Goal: Transaction & Acquisition: Purchase product/service

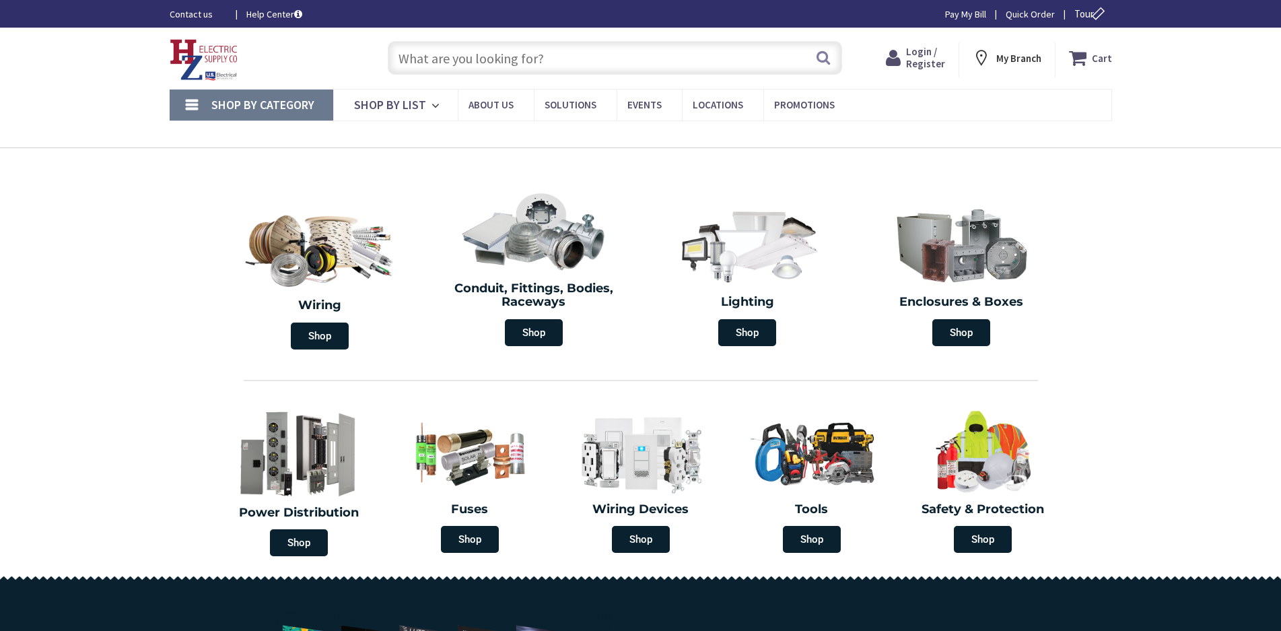
click at [443, 59] on input "text" at bounding box center [615, 58] width 455 height 34
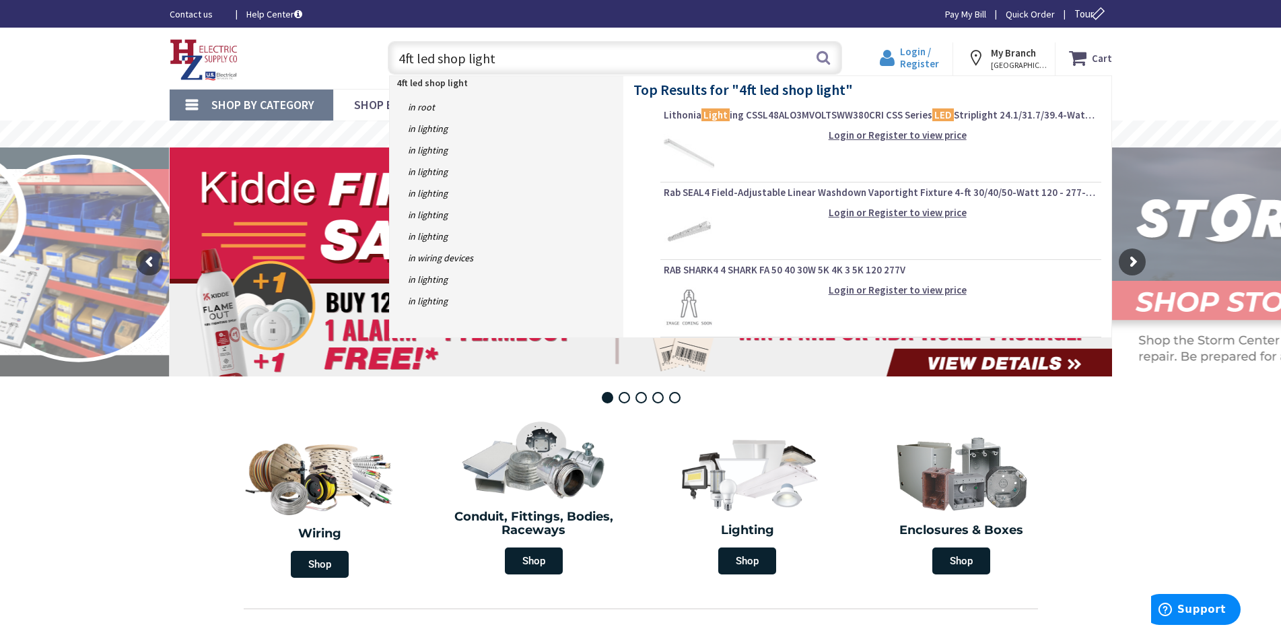
type input "4ft led shop light"
click at [917, 50] on span "Login / Register" at bounding box center [919, 57] width 39 height 25
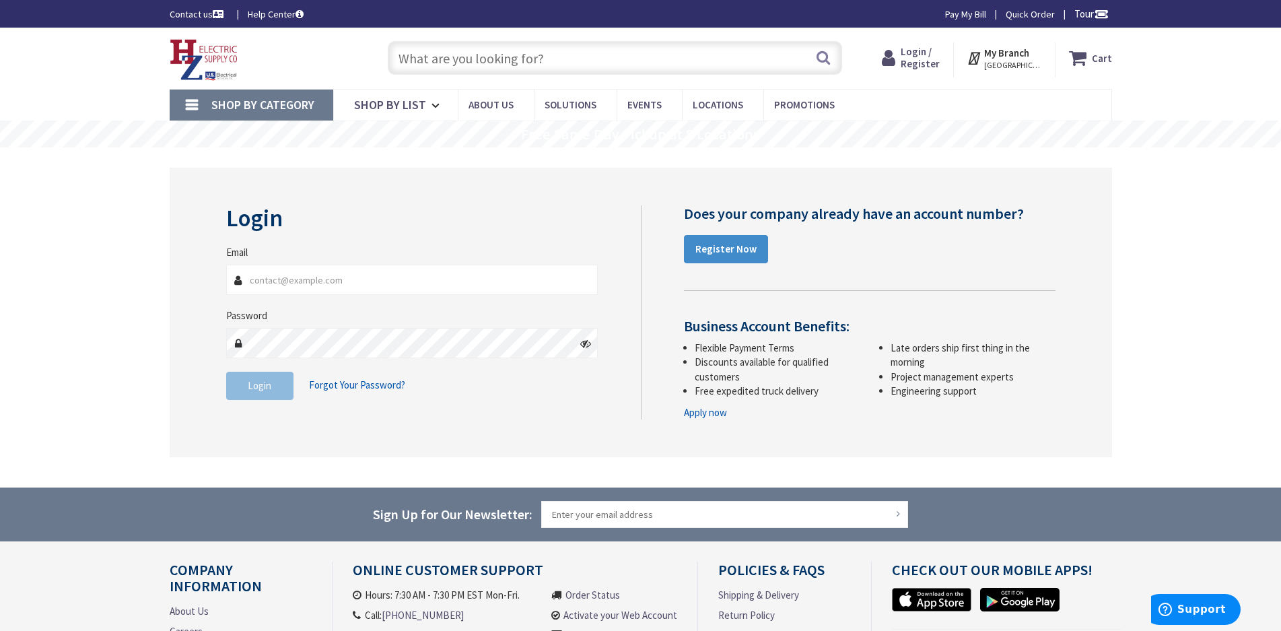
type input "[EMAIL_ADDRESS][DOMAIN_NAME]"
click at [262, 392] on span "Login" at bounding box center [260, 385] width 24 height 13
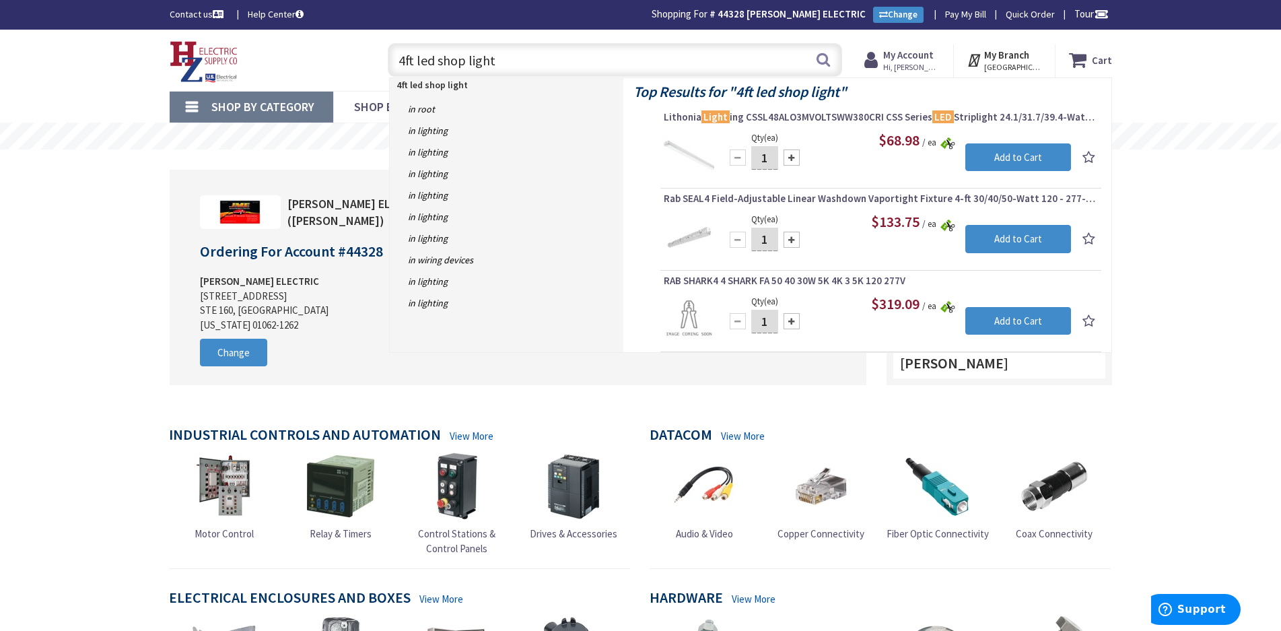
type input "4ft led shop light"
click at [685, 154] on img at bounding box center [689, 155] width 51 height 51
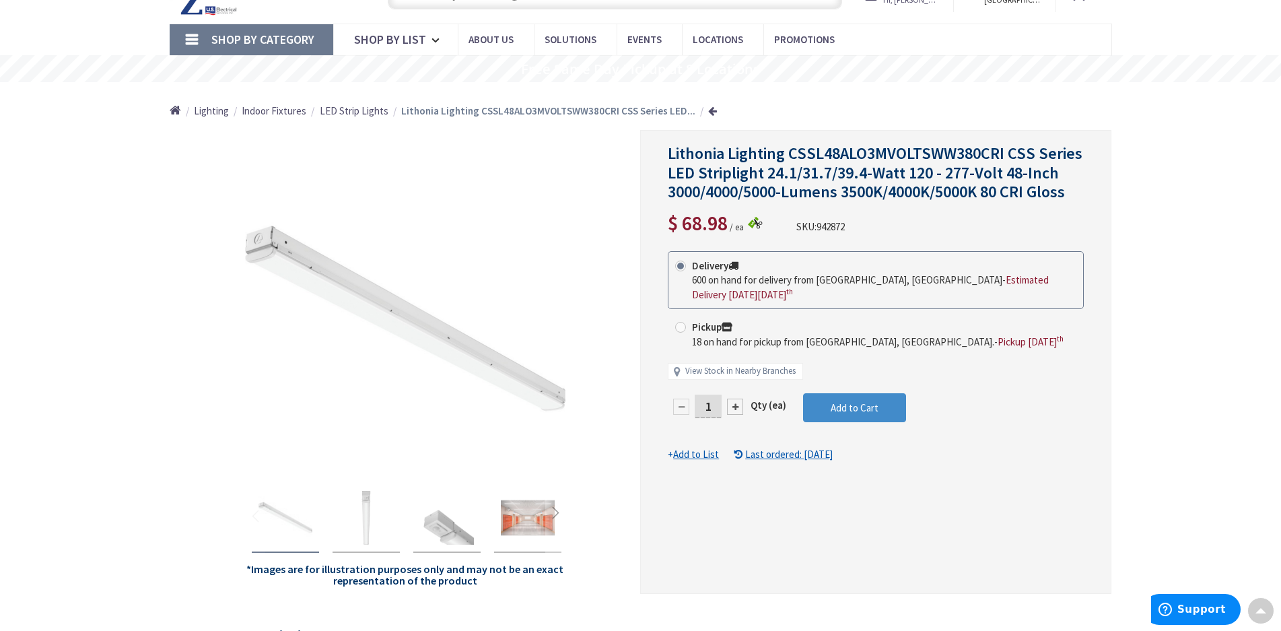
scroll to position [70, 0]
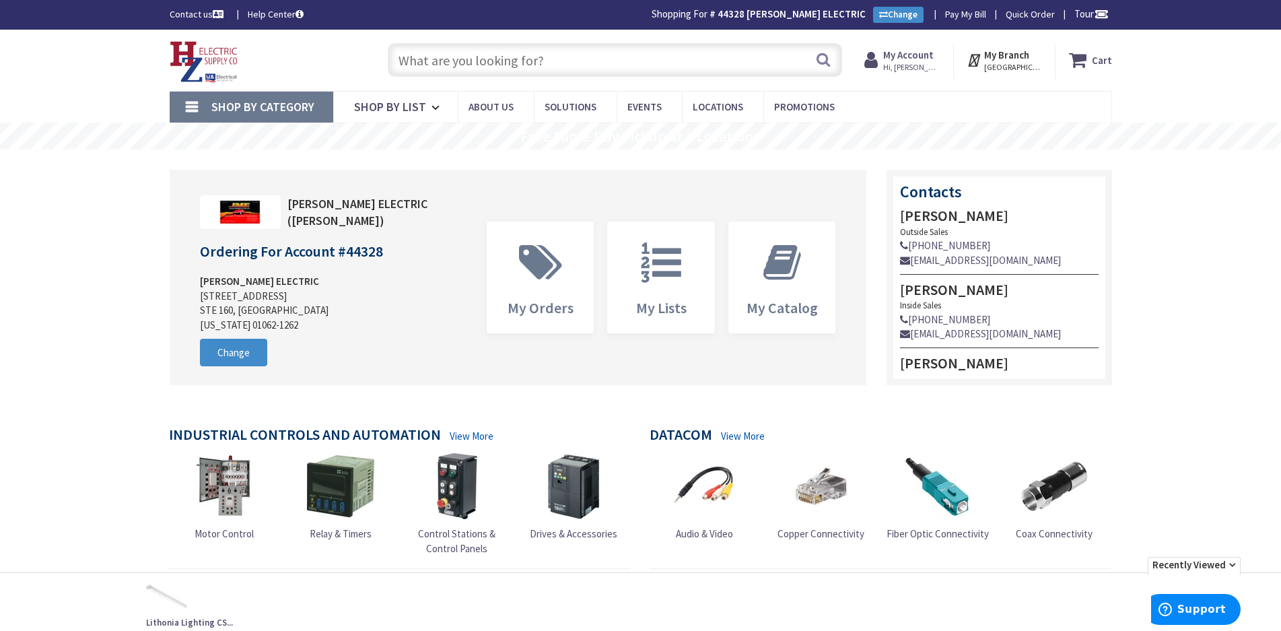
click at [455, 65] on input "text" at bounding box center [615, 60] width 455 height 34
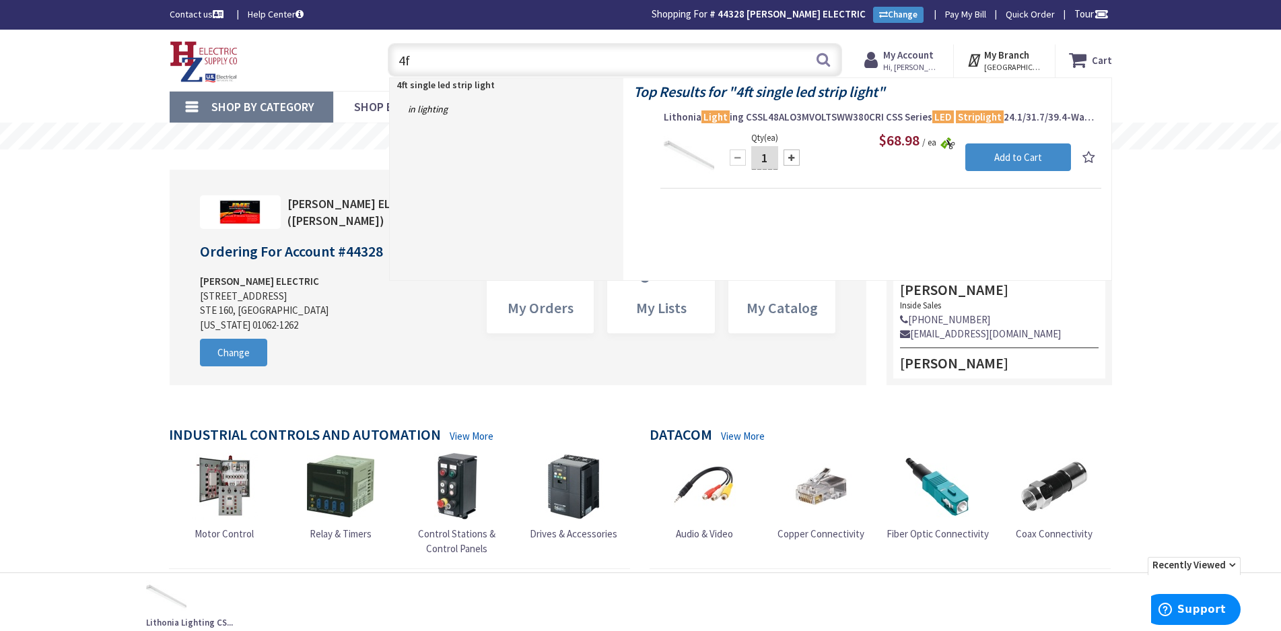
type input "4"
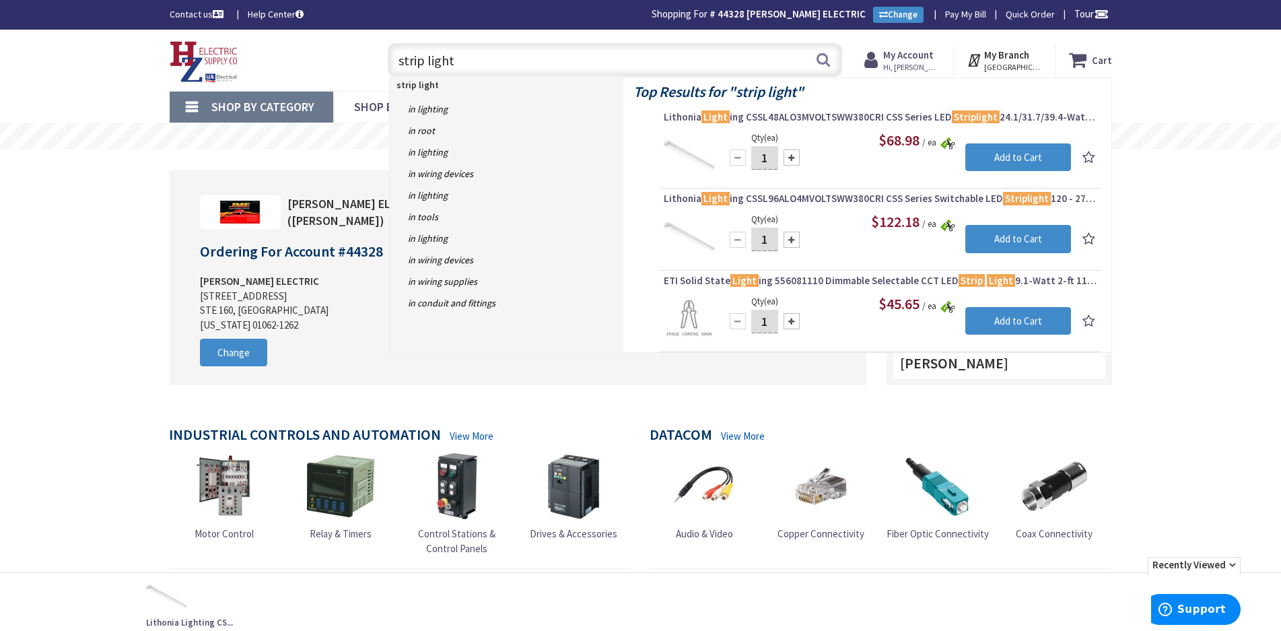
click at [398, 59] on input "strip light" at bounding box center [615, 60] width 455 height 34
type input "4ft strip light"
